Goal: Information Seeking & Learning: Learn about a topic

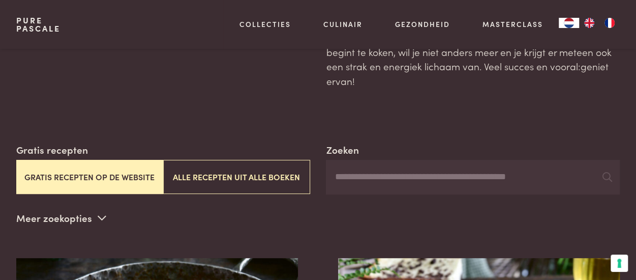
scroll to position [153, 0]
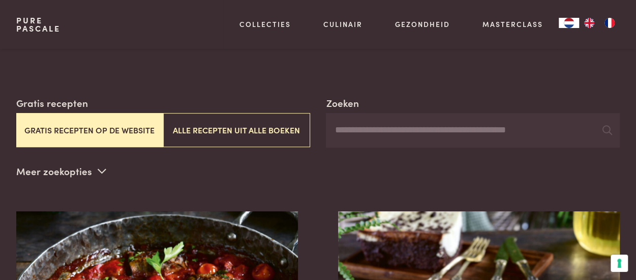
click at [115, 113] on button "Gratis recepten op de website" at bounding box center [89, 130] width 147 height 34
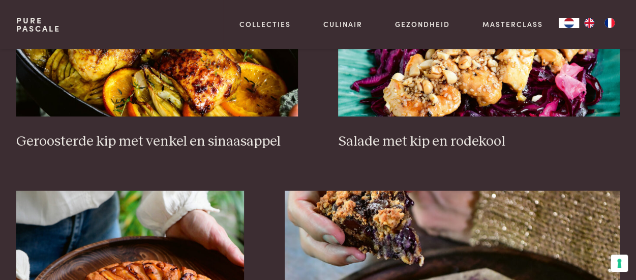
scroll to position [1251, 0]
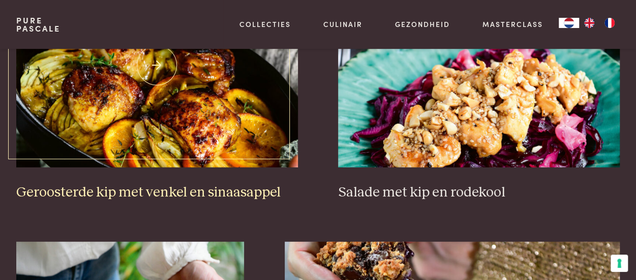
click at [207, 129] on img at bounding box center [157, 65] width 282 height 203
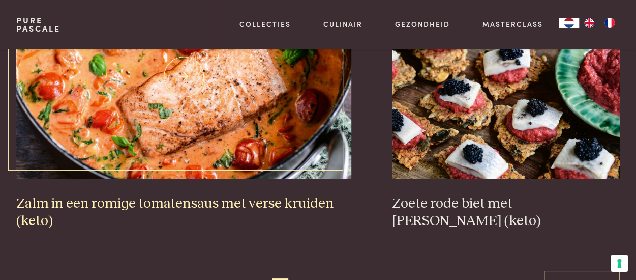
scroll to position [1810, 0]
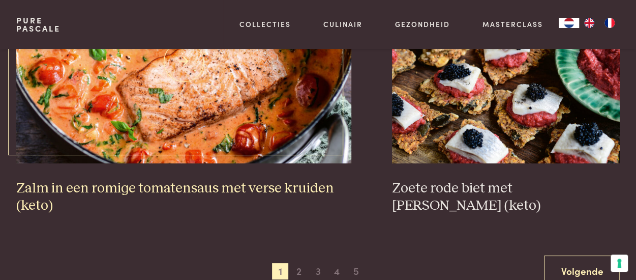
click at [188, 180] on h3 "Zalm in een romige tomatensaus met verse kruiden (keto)" at bounding box center [183, 197] width 335 height 35
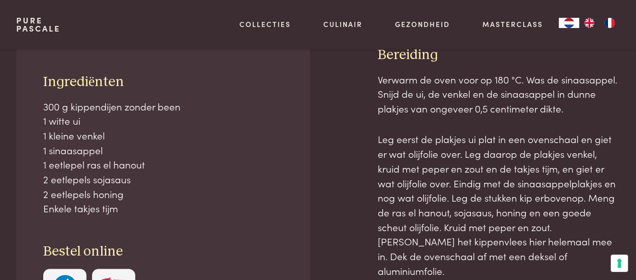
scroll to position [356, 0]
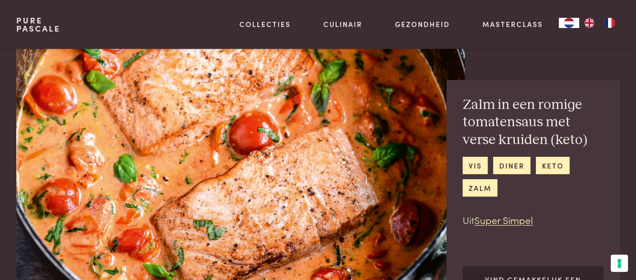
scroll to position [244, 0]
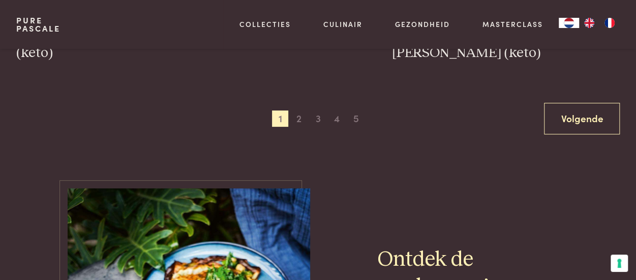
scroll to position [1912, 0]
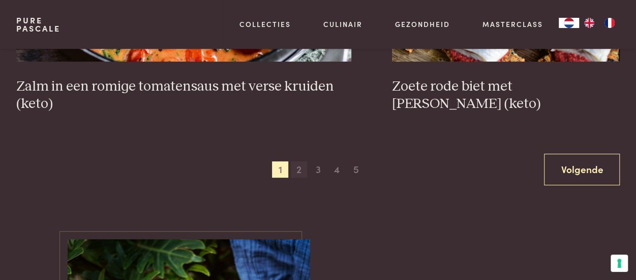
click at [298, 161] on span "2" at bounding box center [299, 169] width 16 height 16
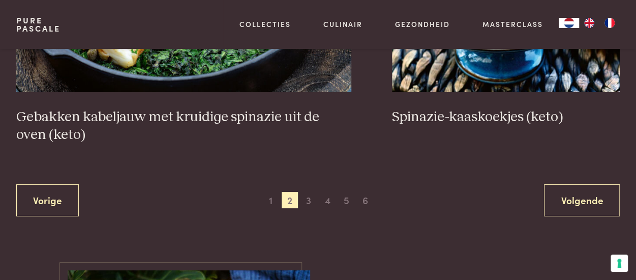
scroll to position [1912, 0]
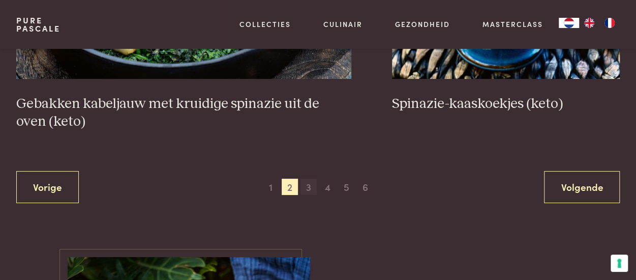
click at [310, 179] on span "3" at bounding box center [309, 187] width 16 height 16
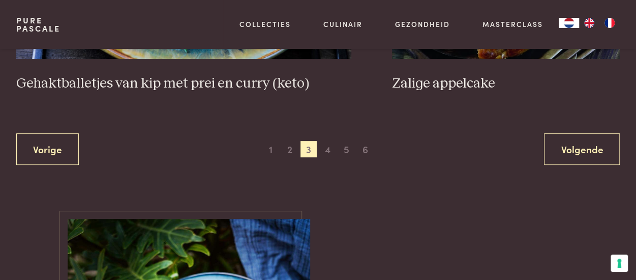
scroll to position [2014, 0]
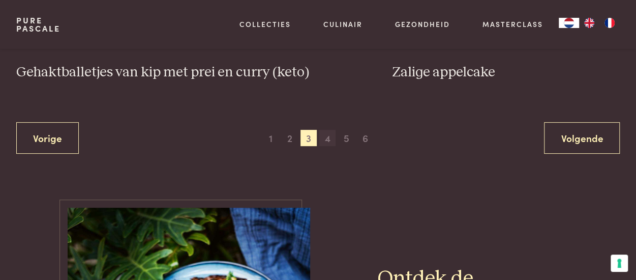
click at [326, 130] on span "4" at bounding box center [327, 138] width 16 height 16
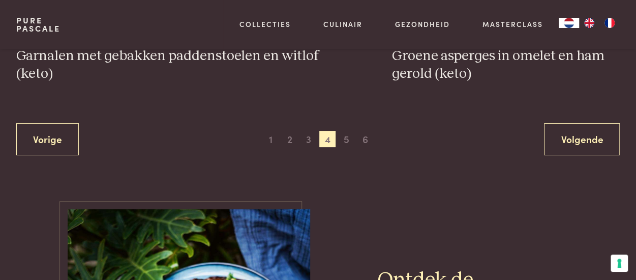
scroll to position [1963, 0]
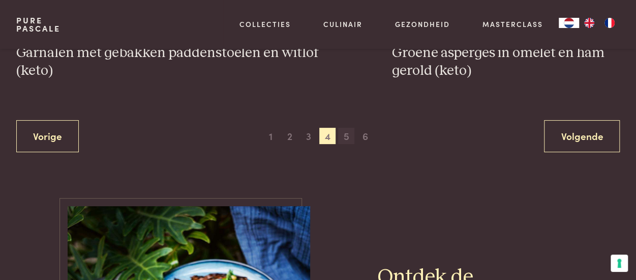
click at [348, 128] on span "5" at bounding box center [346, 136] width 16 height 16
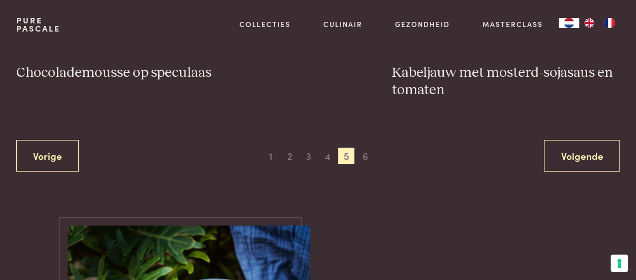
scroll to position [1963, 0]
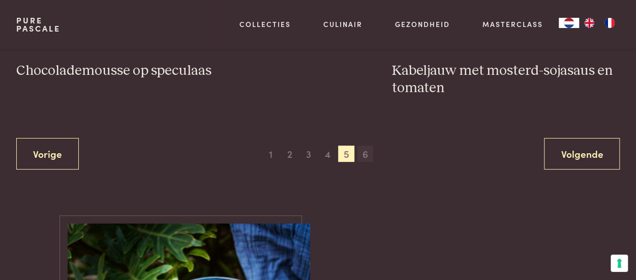
click at [365, 145] on span "6" at bounding box center [366, 153] width 16 height 16
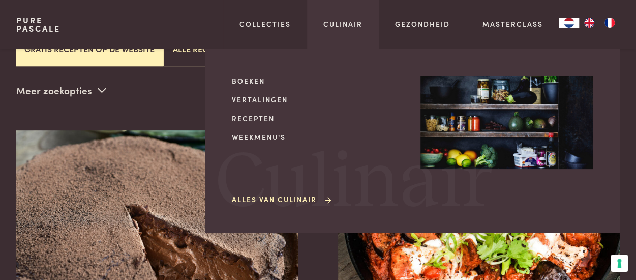
scroll to position [478, 0]
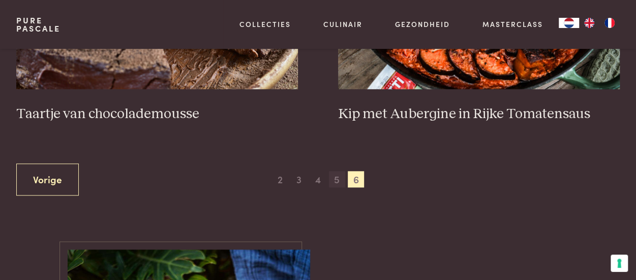
click at [335, 171] on span "5" at bounding box center [337, 179] width 16 height 16
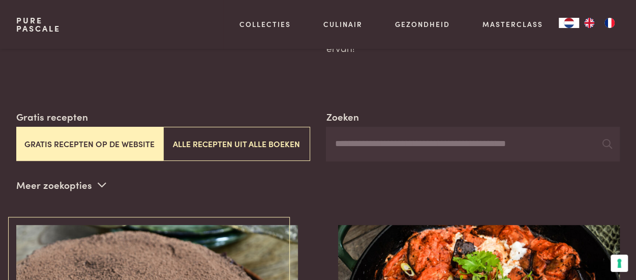
scroll to position [153, 0]
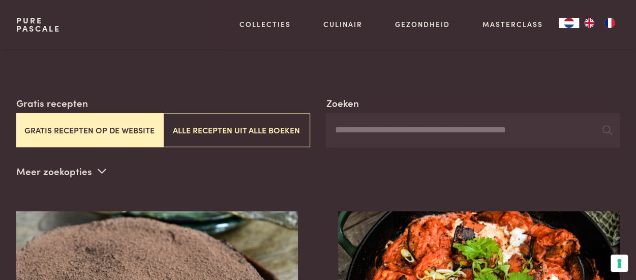
click at [87, 115] on button "Gratis recepten op de website" at bounding box center [89, 130] width 147 height 34
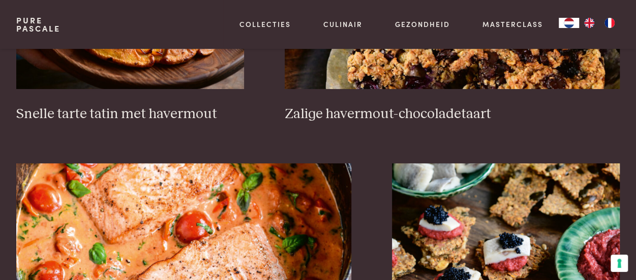
scroll to position [1760, 0]
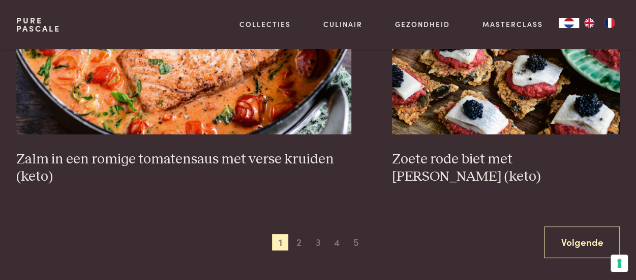
scroll to position [1861, 0]
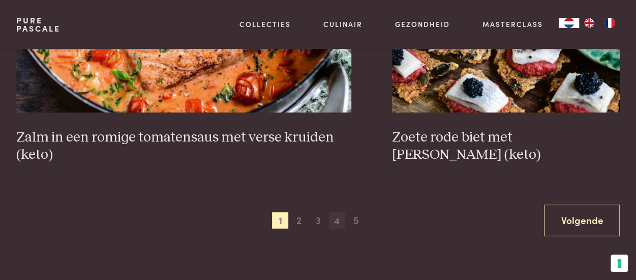
click at [337, 212] on span "4" at bounding box center [337, 220] width 16 height 16
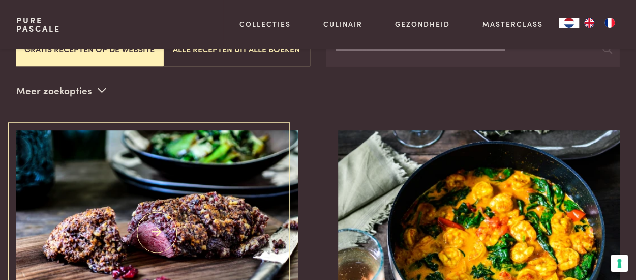
scroll to position [335, 0]
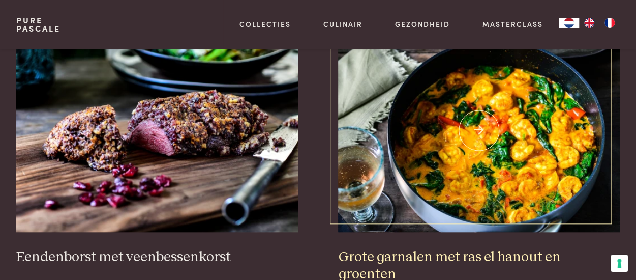
click at [441, 248] on h3 "Grote garnalen met ras el hanout en groenten" at bounding box center [479, 265] width 282 height 35
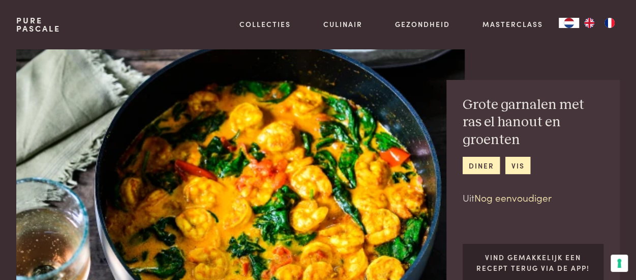
click at [523, 190] on link "Nog eenvoudiger" at bounding box center [513, 197] width 77 height 14
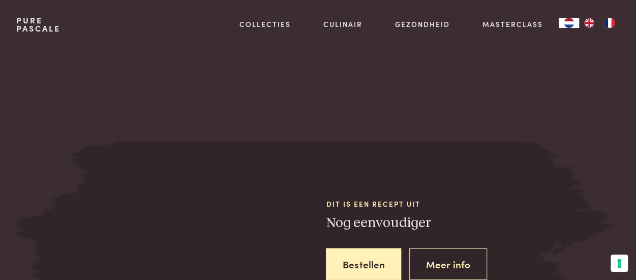
scroll to position [1127, 0]
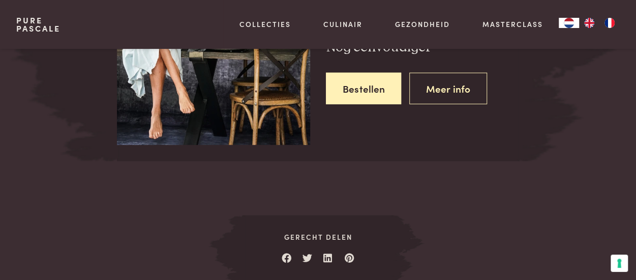
scroll to position [1280, 0]
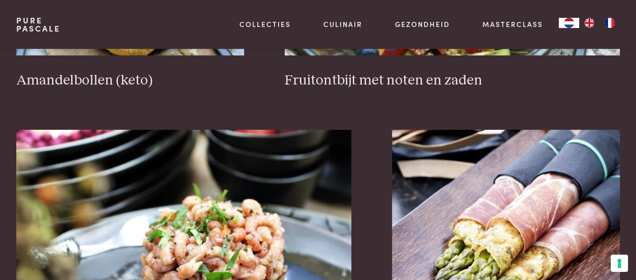
scroll to position [1912, 0]
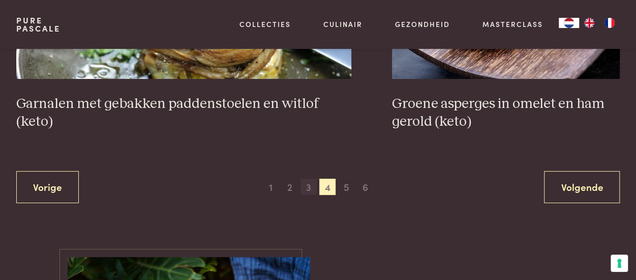
click at [308, 179] on span "3" at bounding box center [309, 187] width 16 height 16
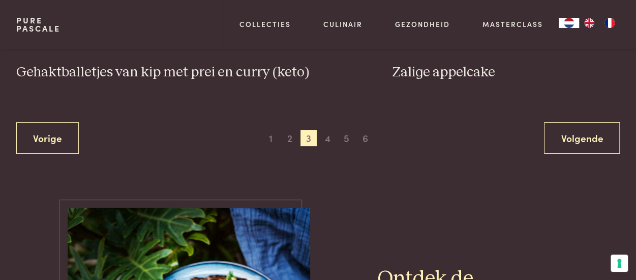
scroll to position [2167, 0]
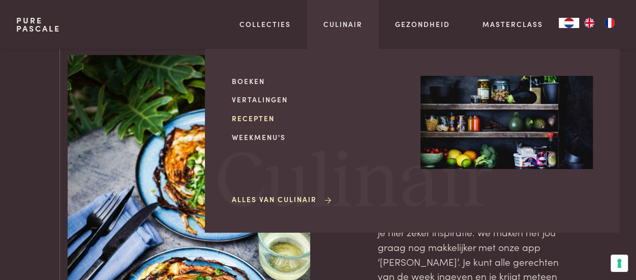
click at [265, 115] on link "Recepten" at bounding box center [318, 118] width 172 height 11
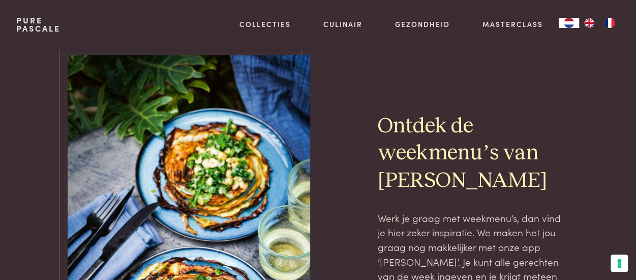
scroll to position [385, 0]
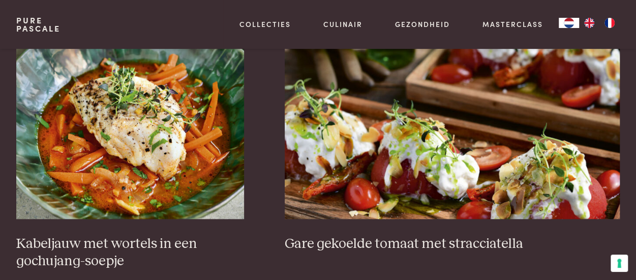
scroll to position [610, 0]
